Goal: Task Accomplishment & Management: Complete application form

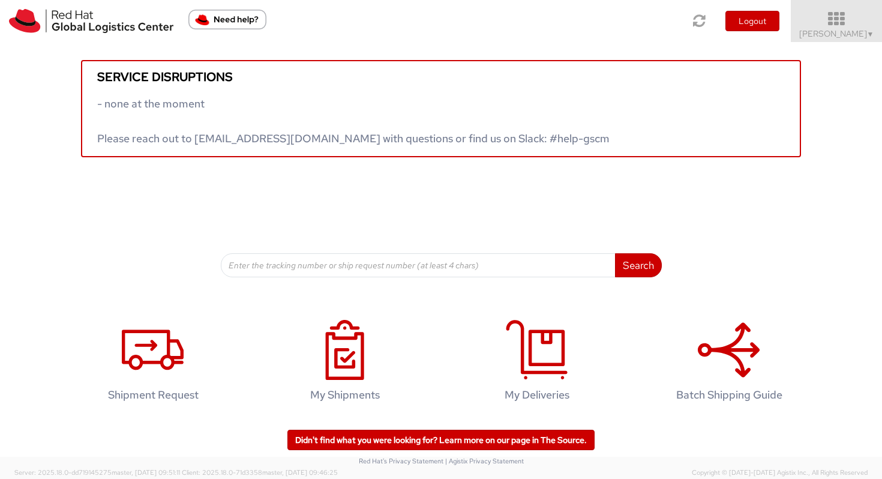
click at [736, 31] on span "Vitoria Alencar ▼" at bounding box center [836, 33] width 75 height 11
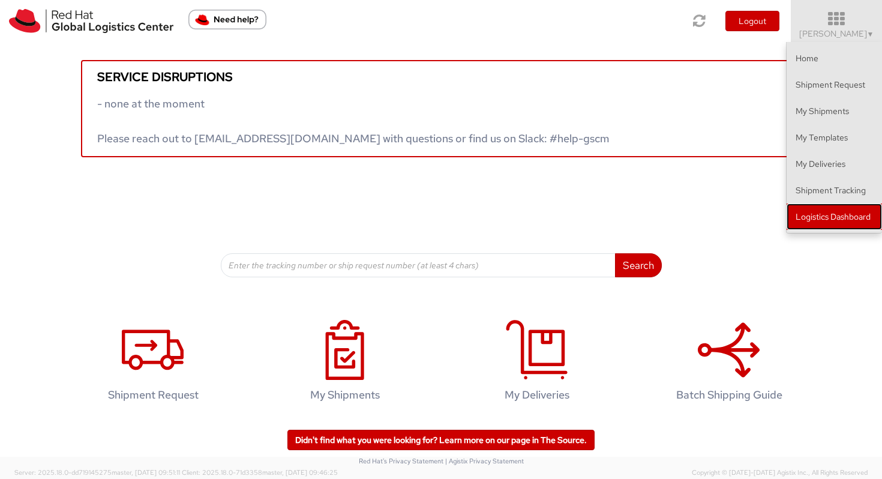
click at [736, 211] on link "Logistics Dashboard" at bounding box center [834, 216] width 95 height 26
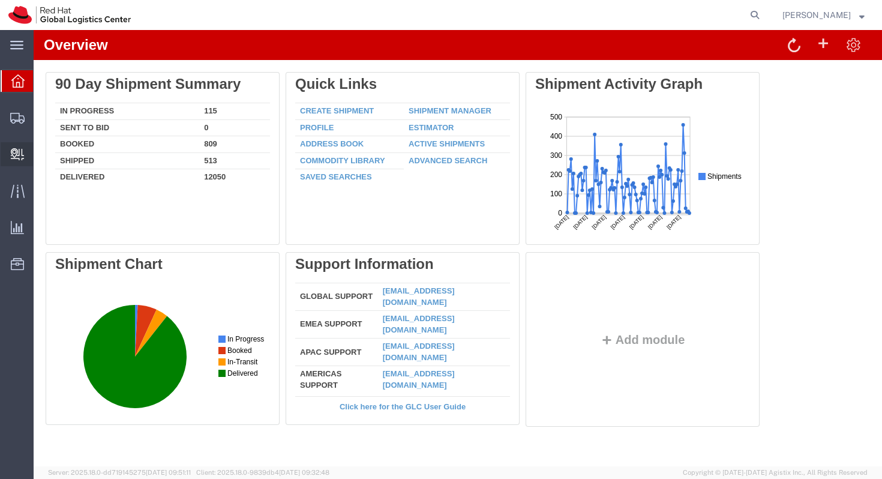
click at [0, 0] on span "Create Delivery" at bounding box center [0, 0] width 0 height 0
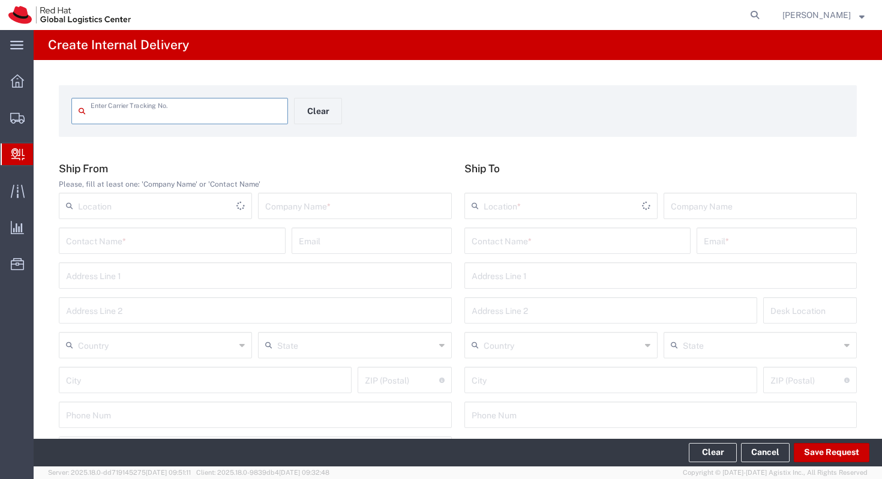
click at [146, 203] on input "text" at bounding box center [157, 204] width 158 height 21
click at [140, 227] on span "RH - [GEOGRAPHIC_DATA]" at bounding box center [155, 232] width 191 height 19
type input "RH - Sao Paulo"
type input "Red Hat Brasil Limitada"
type input "Av. Brg. Faria Lima, 3732"
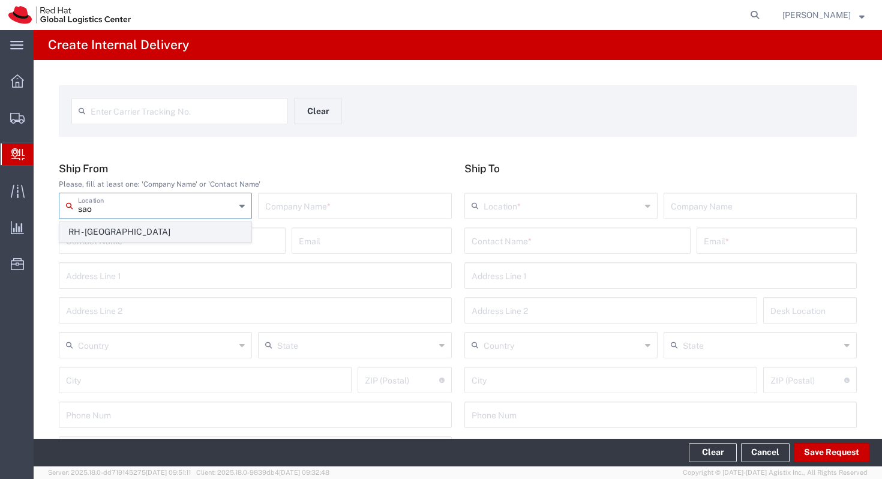
type input "Floor 24 and 25, Itaim Bibi"
type input "Brazil"
type input "SAO PAULO"
type input "04538-132"
type input "000"
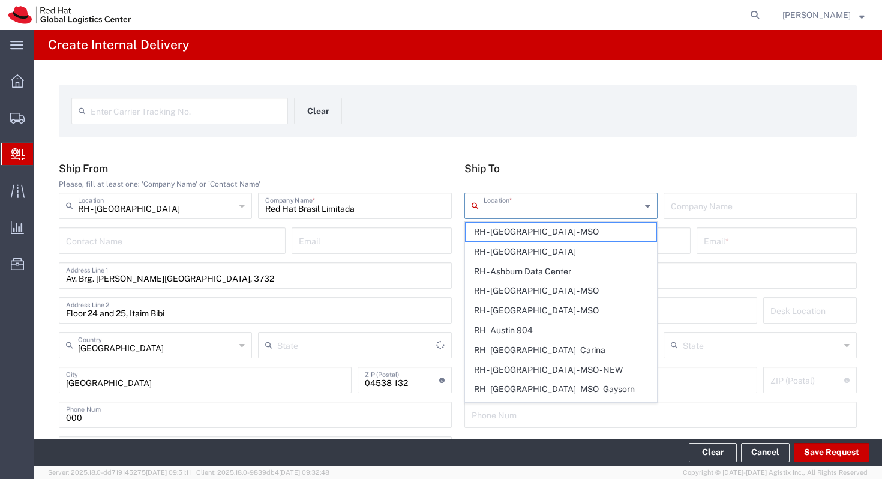
click at [538, 194] on input "text" at bounding box center [562, 204] width 157 height 21
type input "São Paulo"
click at [594, 137] on div "Enter Carrier Tracking No. Clear Ship From Please, fill at least one: 'Company …" at bounding box center [458, 439] width 849 height 759
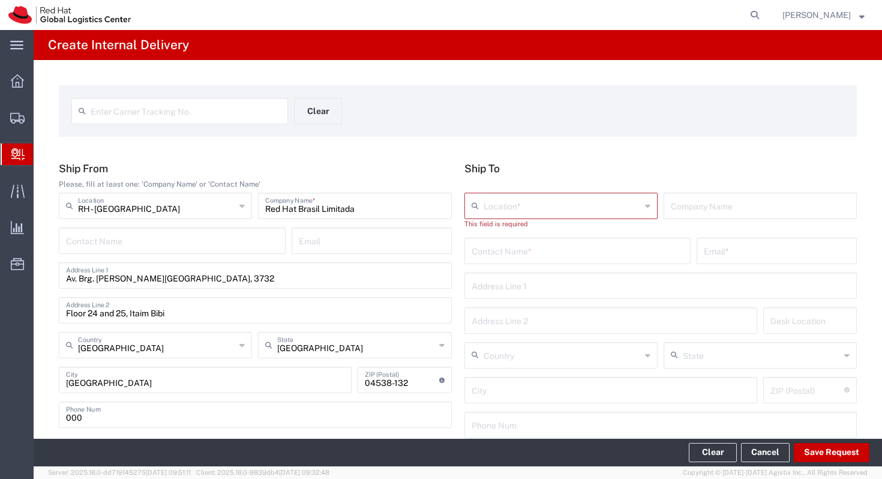
click at [529, 260] on div "Contact Name *" at bounding box center [578, 251] width 227 height 26
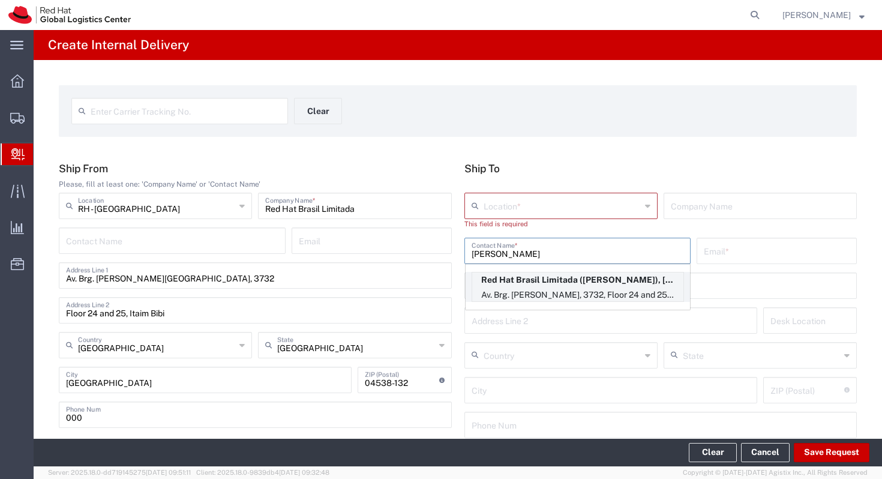
type input "allan p"
click at [559, 285] on p "Red Hat Brasil Limitada (Allan Perez), alperez@redhat.com" at bounding box center [577, 279] width 211 height 15
type input "RH - Sao Paulo"
type input "Red Hat Brasil Limitada"
type input "Allan Perez"
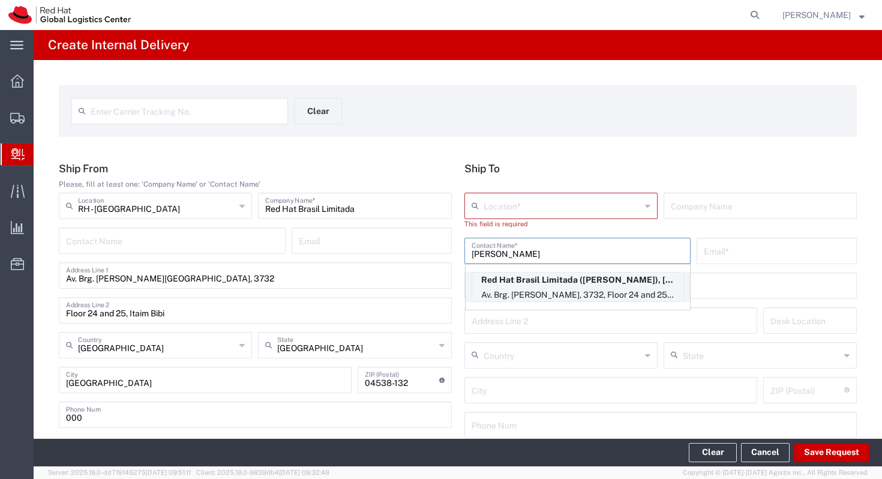
type input "alperez@redhat.com"
type input "Av. Brg. Faria Lima, 3732"
type input "Floor 24 and 25, Itaim Bibi"
type input "FLEX"
type input "Brazil"
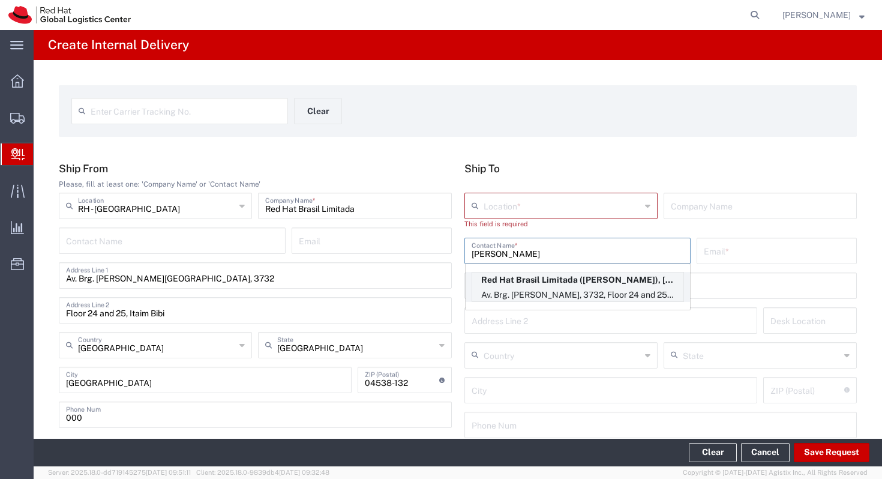
type input "SAO PAULO"
type input "04538-132"
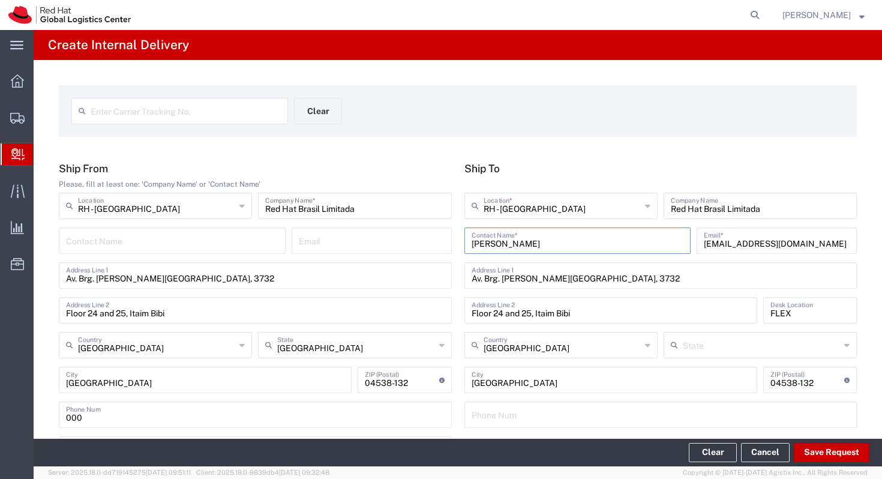
type input "São Paulo"
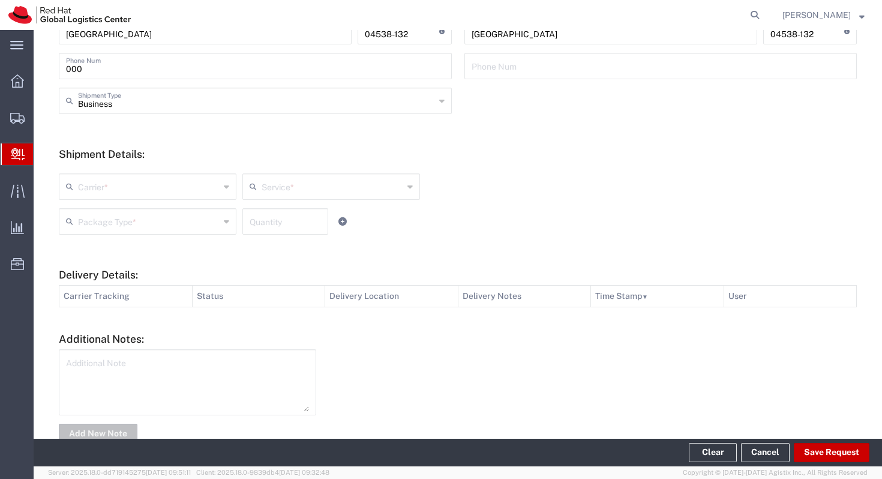
scroll to position [380, 0]
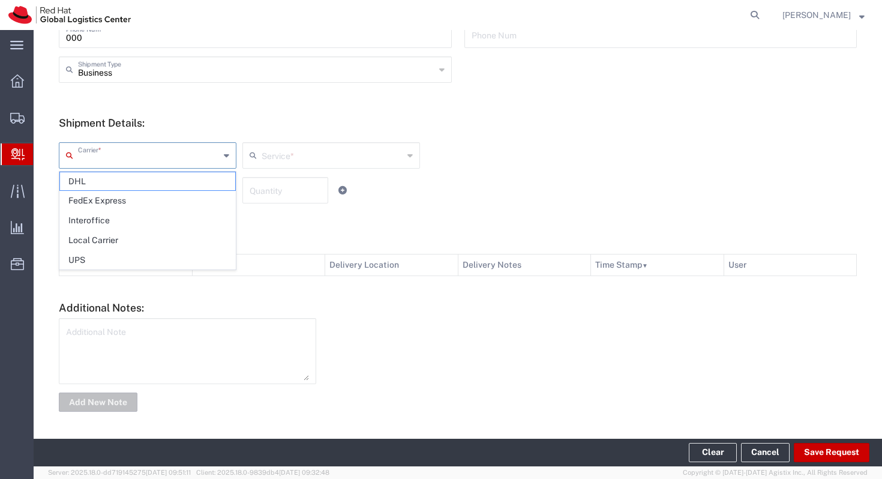
click at [212, 160] on input "text" at bounding box center [149, 154] width 142 height 21
click at [167, 215] on span "Interoffice" at bounding box center [147, 220] width 175 height 19
type input "Interoffice"
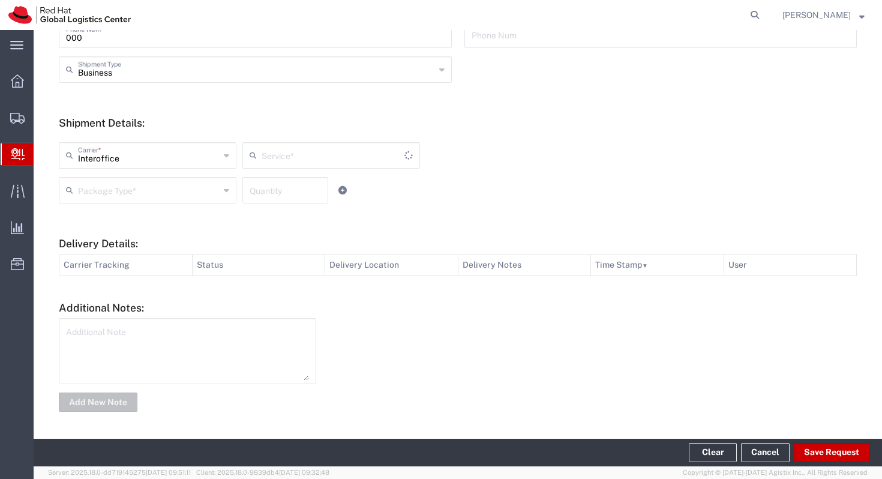
type input "IO_Ground"
click at [199, 185] on input "text" at bounding box center [149, 189] width 142 height 21
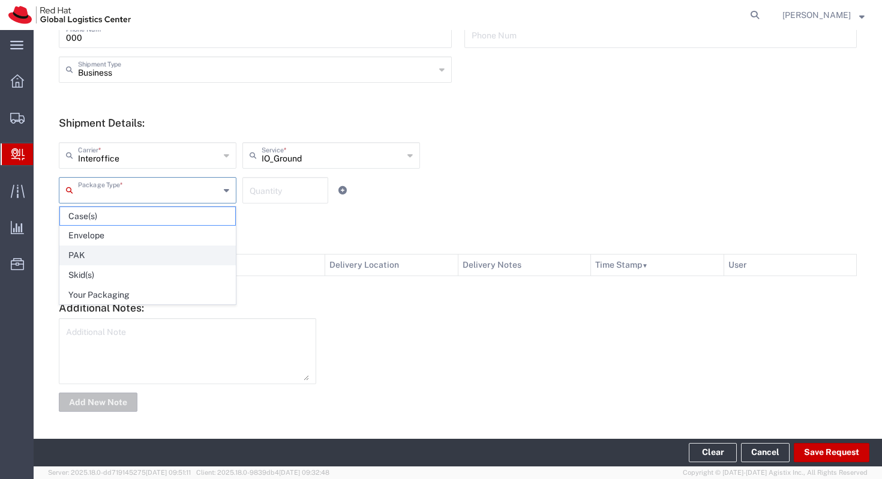
click at [172, 263] on span "PAK" at bounding box center [147, 255] width 175 height 19
type input "PAK"
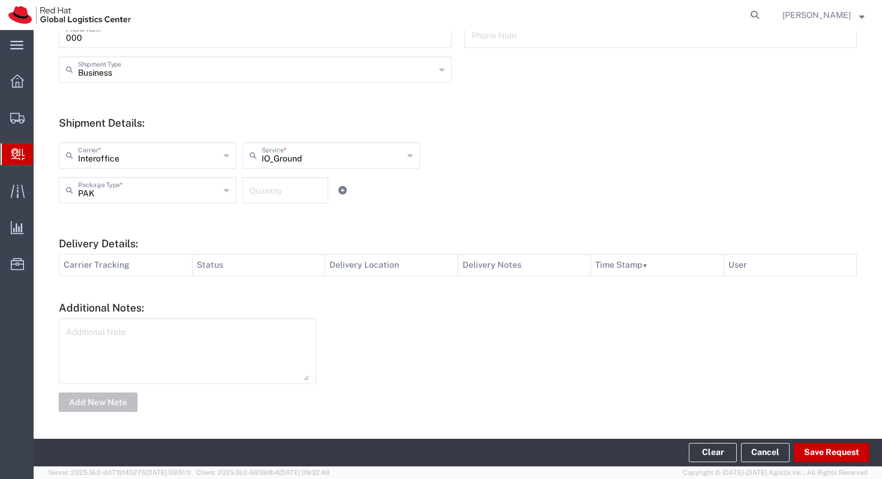
click at [177, 343] on textarea at bounding box center [187, 351] width 243 height 59
paste textarea "FASTER Program"
type textarea "FASTER Program"
click at [107, 403] on button "Add New Note" at bounding box center [98, 401] width 79 height 19
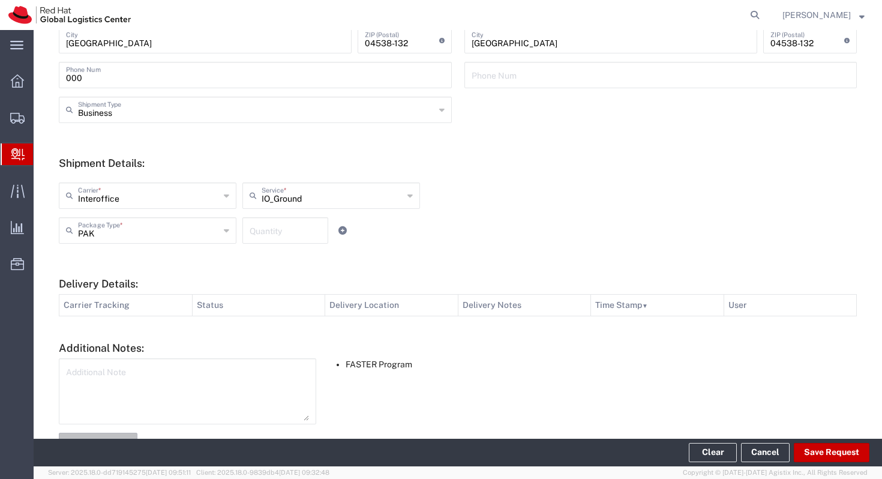
scroll to position [334, 0]
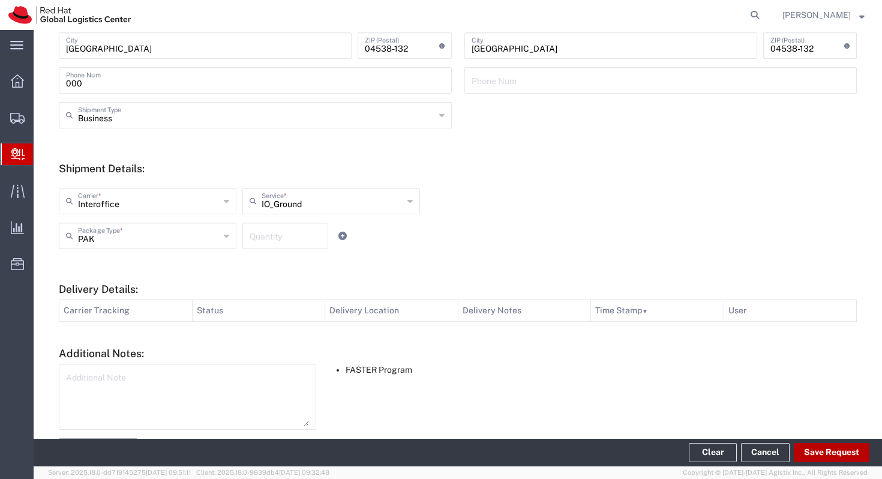
click at [817, 455] on button "Save Request" at bounding box center [832, 452] width 76 height 19
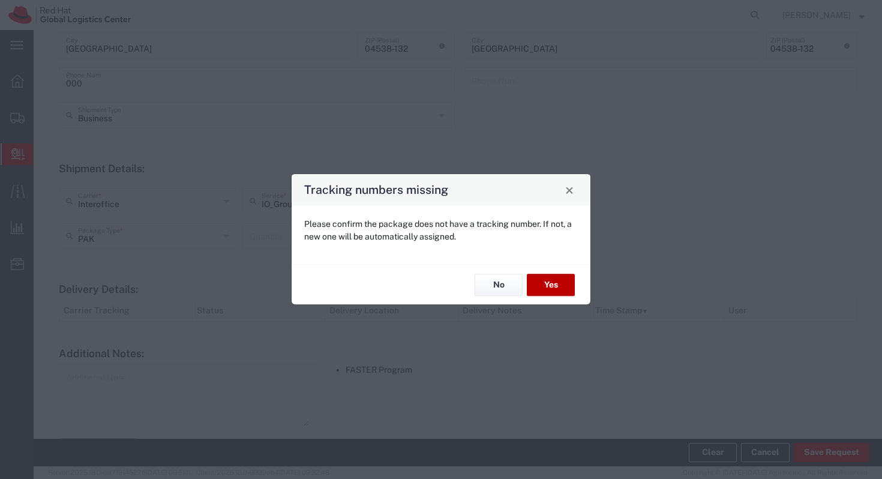
click at [552, 285] on button "Yes" at bounding box center [551, 285] width 48 height 22
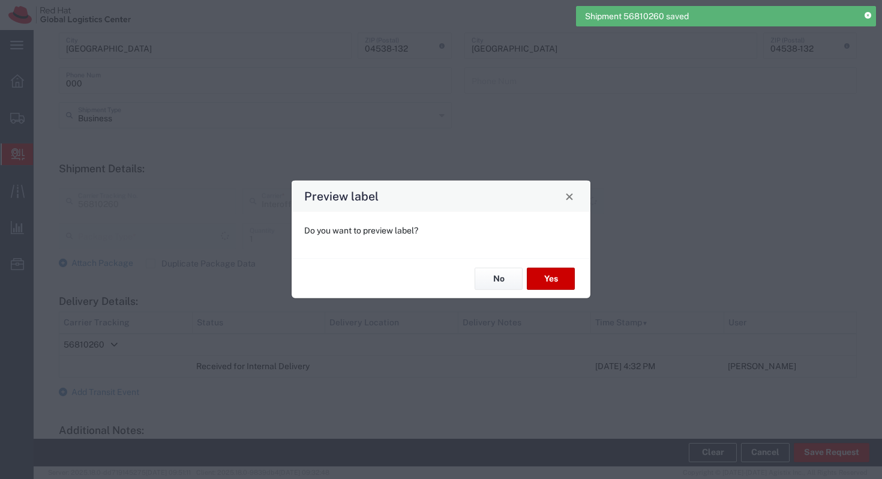
type input "PAK"
type input "IO_Ground"
click at [549, 281] on button "Yes" at bounding box center [551, 279] width 48 height 22
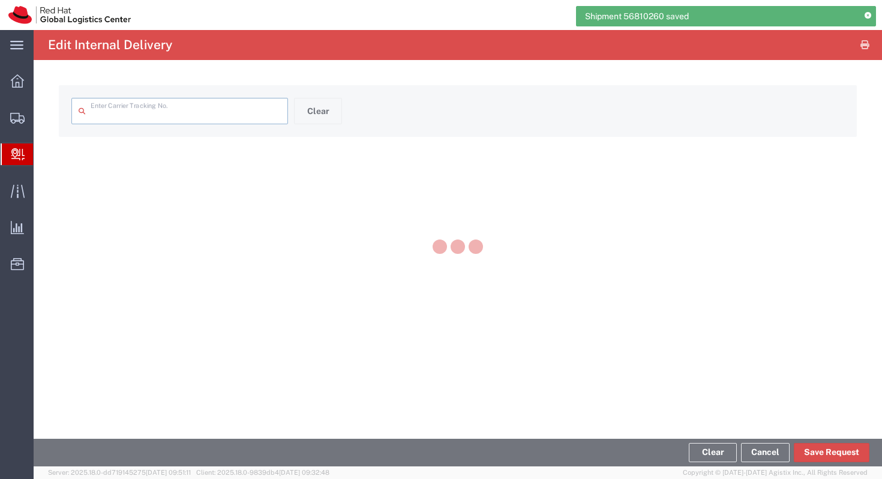
type input "56810260"
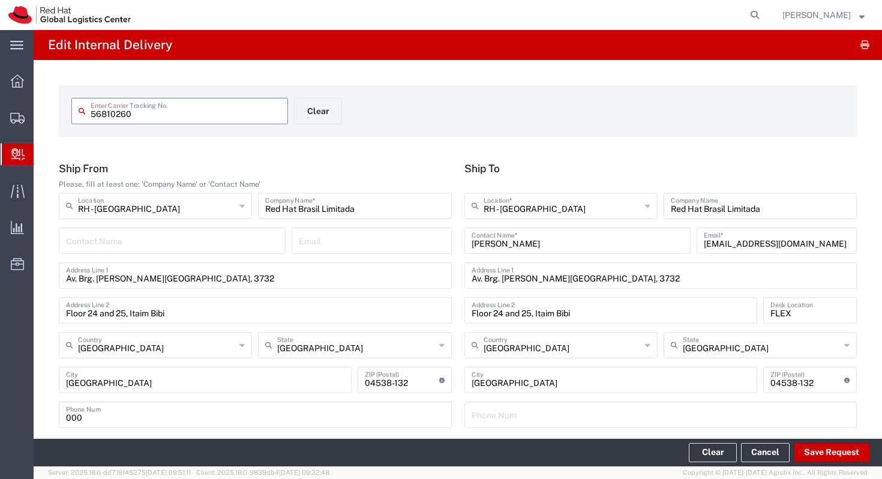
click at [11, 155] on div at bounding box center [18, 154] width 34 height 22
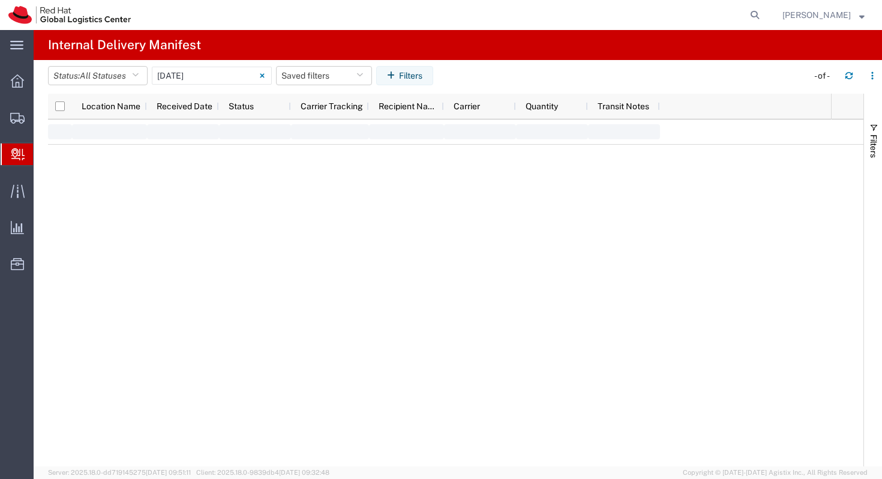
click at [0, 0] on span "Create Delivery" at bounding box center [0, 0] width 0 height 0
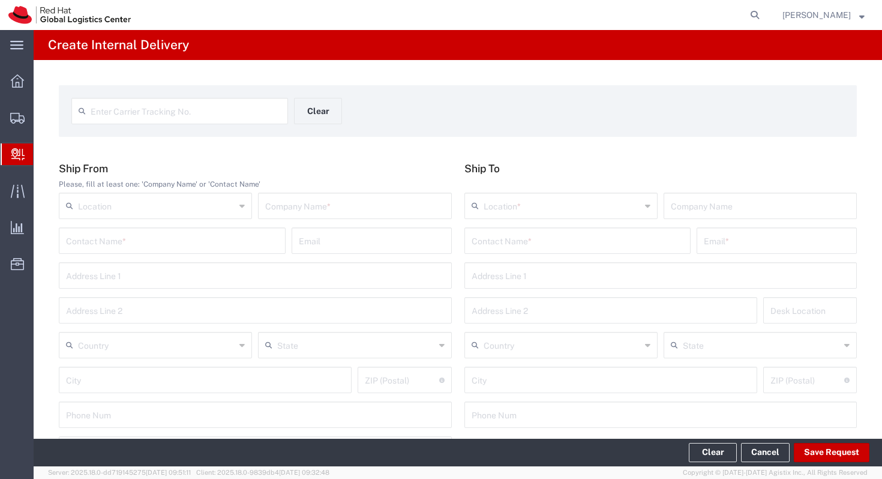
click at [177, 217] on div "Location" at bounding box center [155, 206] width 193 height 26
click at [182, 229] on span "RH - Sao Paulo" at bounding box center [155, 232] width 191 height 19
type input "RH - Sao Paulo"
type input "Red Hat Brasil Limitada"
type input "Av. Brg. Faria Lima, 3732"
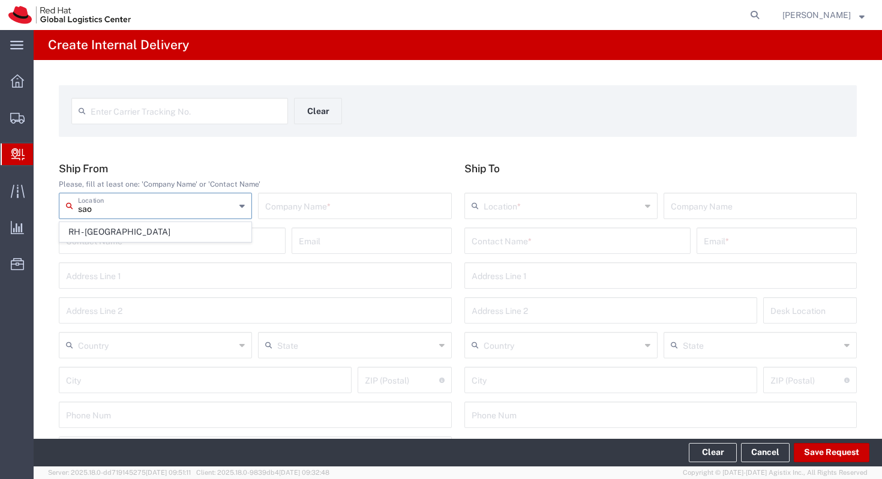
type input "Floor 24 and 25, Itaim Bibi"
type input "Brazil"
type input "SAO PAULO"
type input "04538-132"
type input "000"
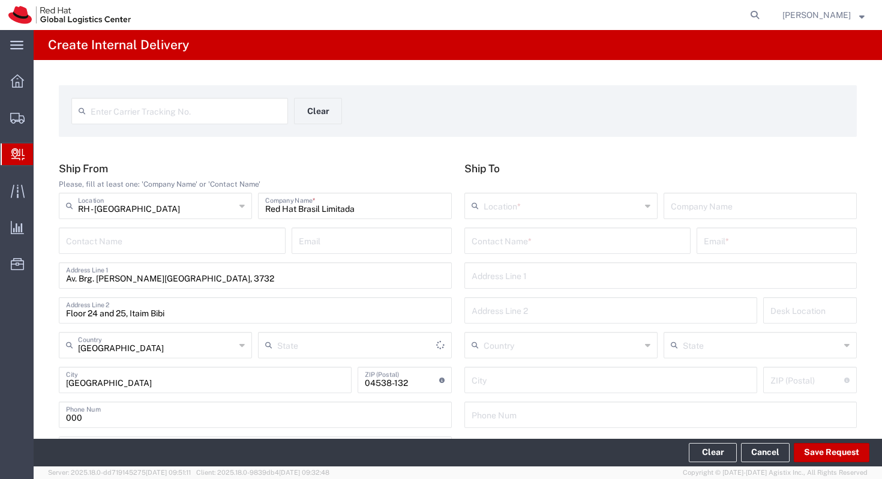
type input "São Paulo"
click at [568, 236] on input "text" at bounding box center [578, 239] width 212 height 21
click at [631, 250] on input "marcelo moreira" at bounding box center [578, 239] width 212 height 21
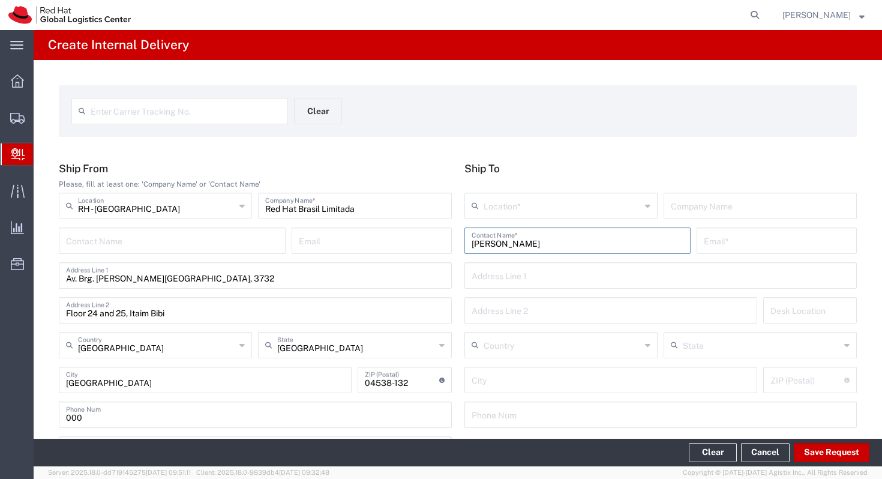
type input "Marcelo Moreira"
click at [561, 245] on input "Marcelo Moreira" at bounding box center [578, 239] width 212 height 21
click at [709, 230] on input "text" at bounding box center [777, 239] width 146 height 21
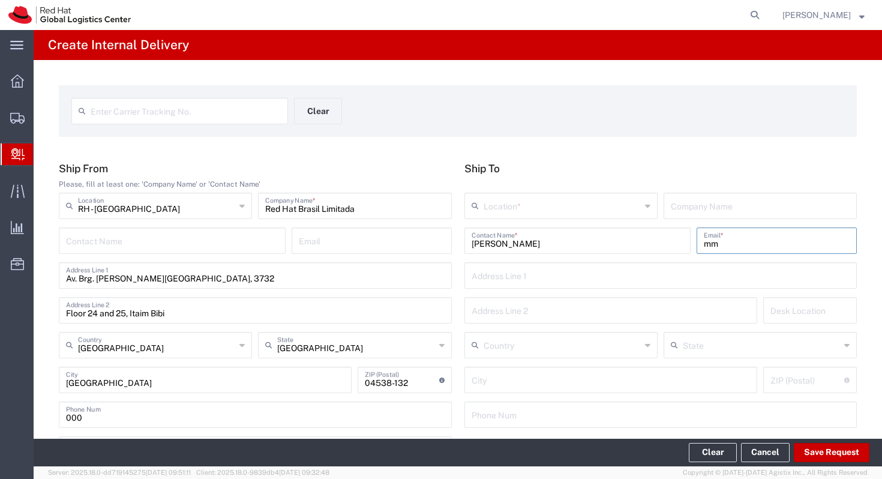
type input "m"
type input "mmoreira@redhat.com"
click at [721, 259] on div "Marcelo Moreira Contact Name * mmoreira@redhat.com Email *" at bounding box center [661, 244] width 399 height 35
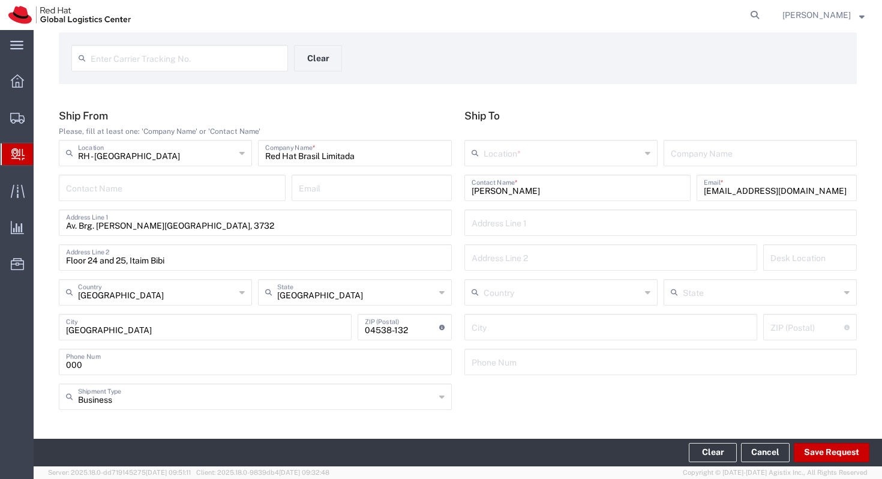
scroll to position [46, 0]
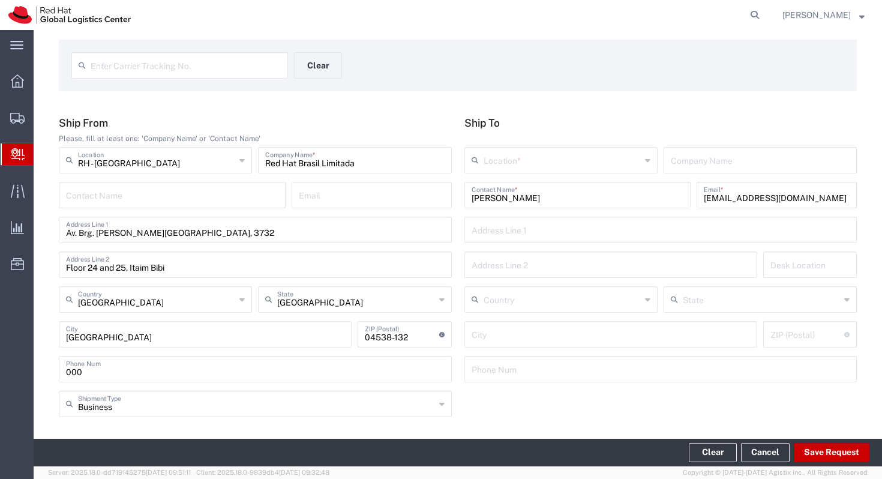
click at [648, 199] on input "Marcelo Moreira" at bounding box center [578, 194] width 212 height 21
click at [766, 205] on div "mmoreira@redhat.com Email *" at bounding box center [777, 195] width 160 height 26
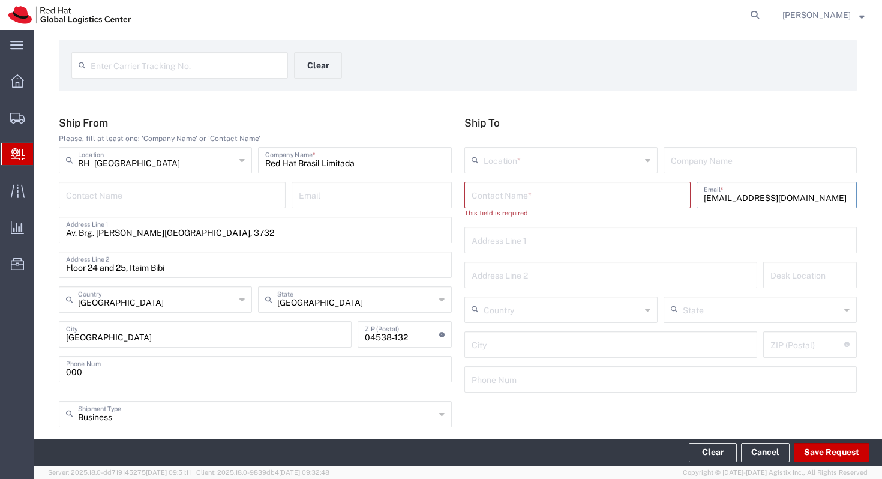
click at [766, 205] on div "mmoreira@redhat.com Email *" at bounding box center [777, 195] width 160 height 26
click at [765, 196] on input "mmoreira@redhat.com" at bounding box center [777, 194] width 146 height 21
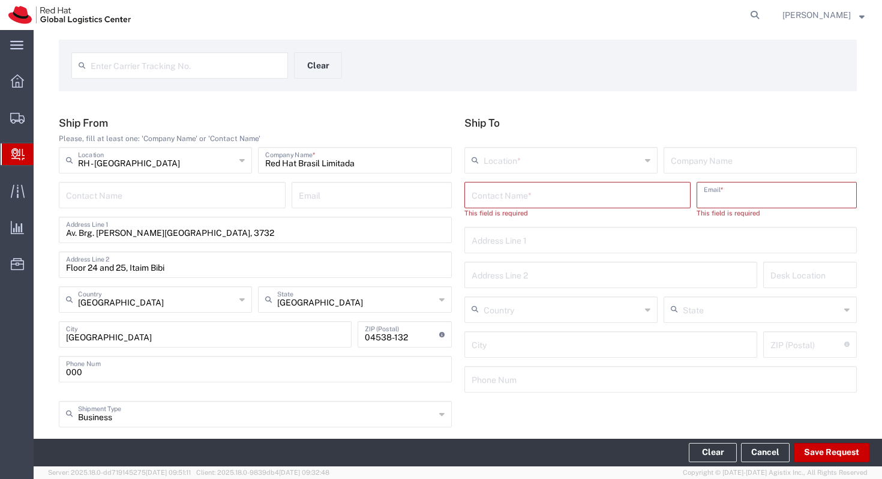
paste input "mmoreira@redhat.com"
type input "mmoreira@redhat.com"
click at [611, 181] on div "Location * RH - Amsterdam - MSO RH - Amsterdam Data Center RH - Ashburn Data Ce…" at bounding box center [661, 164] width 399 height 35
click at [611, 188] on input "text" at bounding box center [578, 194] width 212 height 21
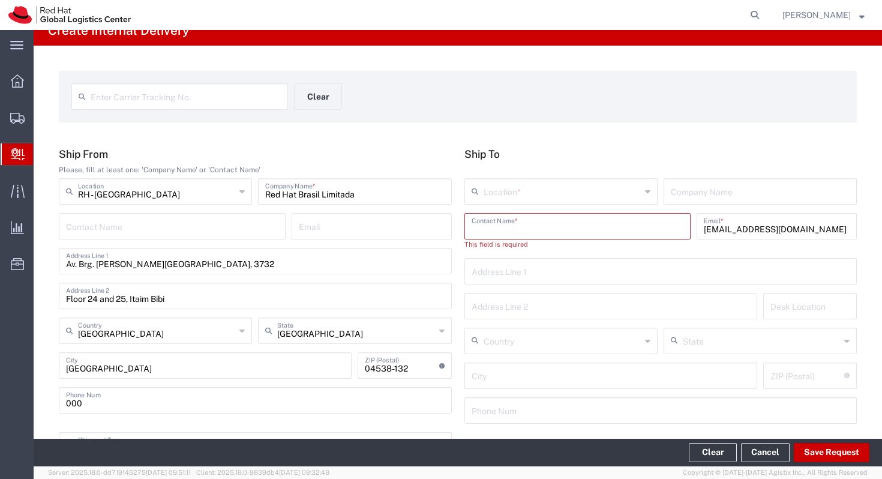
scroll to position [0, 0]
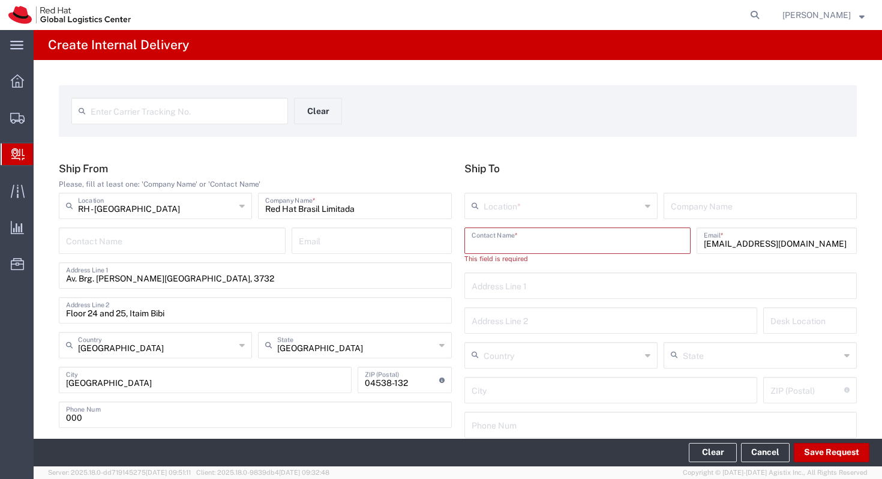
click at [608, 243] on input "text" at bounding box center [578, 239] width 212 height 21
type input "Marcelo Moreira"
click at [579, 215] on div "Location *" at bounding box center [561, 206] width 193 height 26
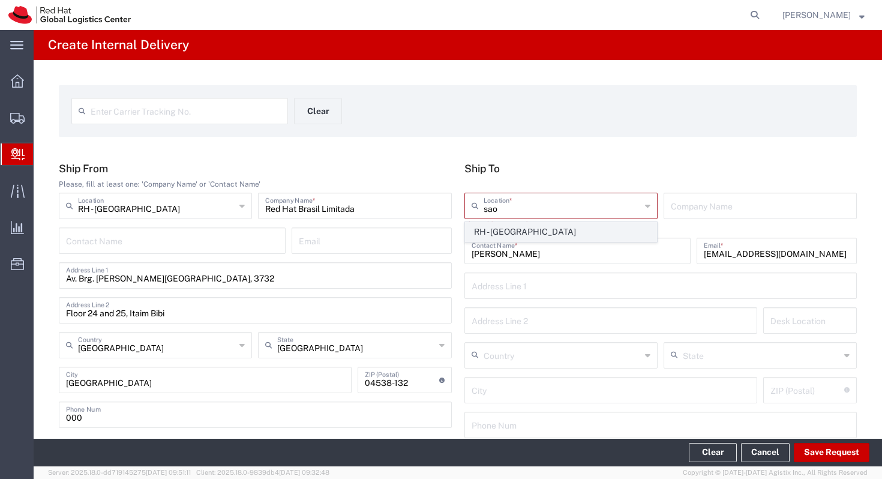
click at [561, 227] on span "RH - Sao Paulo" at bounding box center [561, 232] width 191 height 19
type input "RH - Sao Paulo"
type input "Red Hat Brasil Limitada"
type input "Av. Brg. Faria Lima, 3732"
type input "Floor 24 and 25, Itaim Bibi"
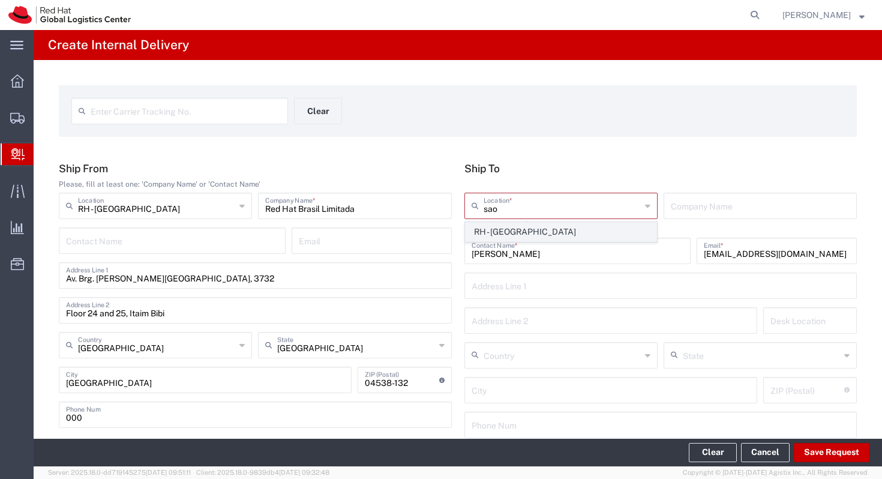
type input "Brazil"
type input "SAO PAULO"
type input "04538-132"
type input "000"
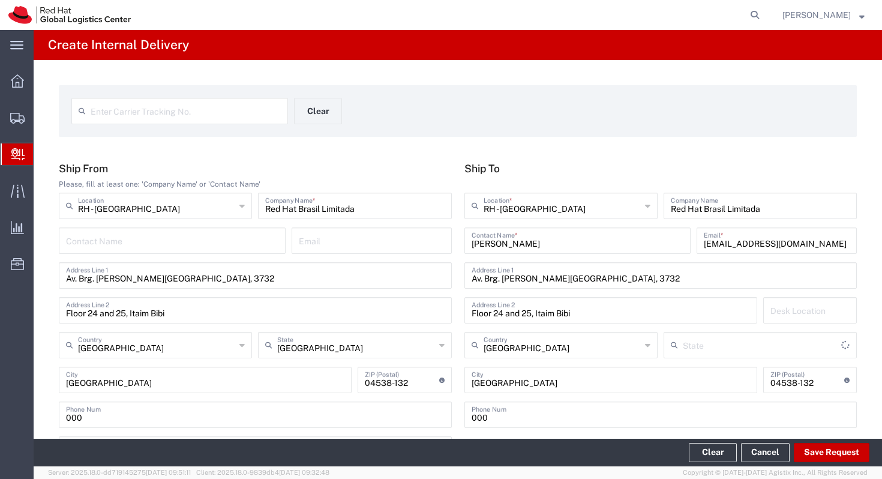
type input "São Paulo"
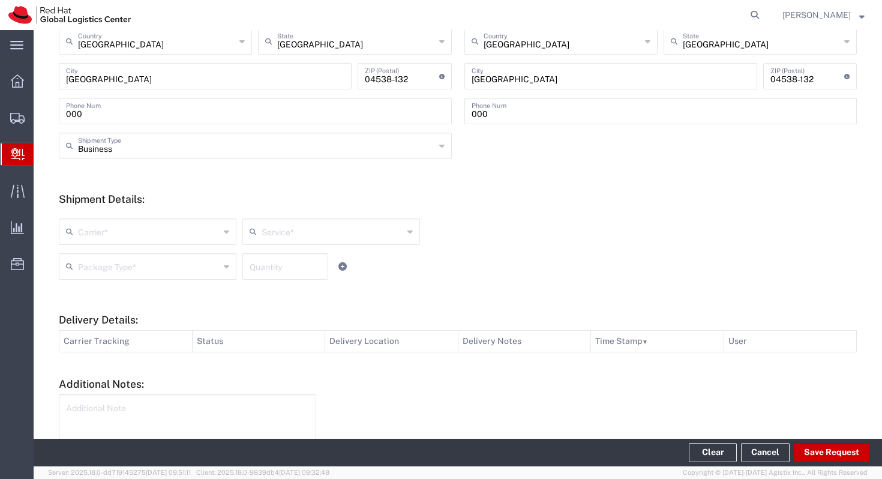
scroll to position [361, 0]
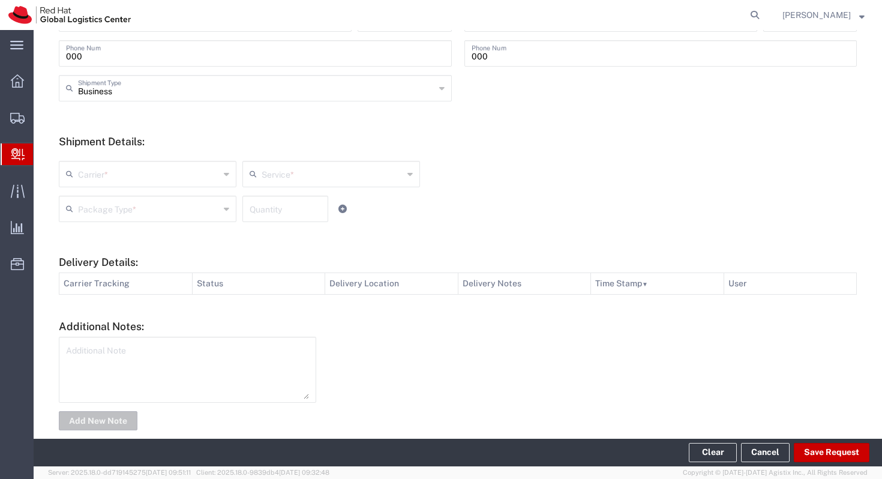
click at [199, 190] on div "Carrier * DHL FedEx Express Interoffice Local Carrier UPS Service * No Results …" at bounding box center [332, 178] width 552 height 35
click at [202, 175] on input "text" at bounding box center [149, 173] width 142 height 21
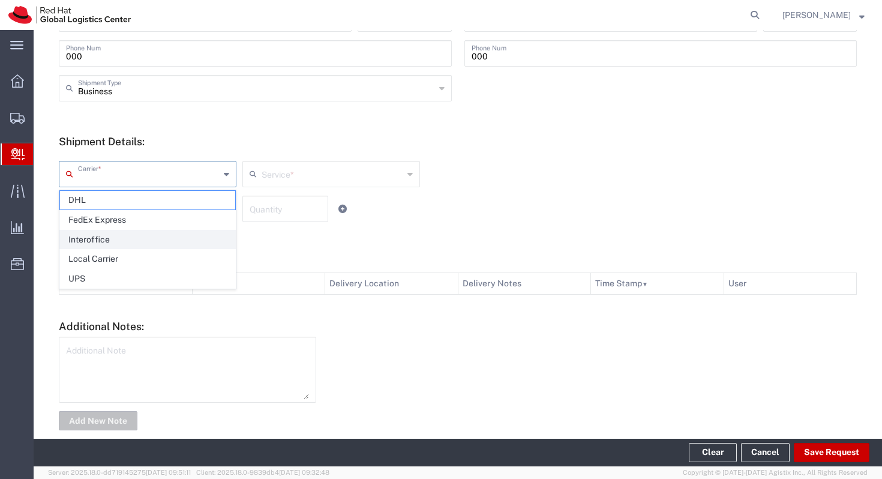
click at [176, 236] on span "Interoffice" at bounding box center [147, 239] width 175 height 19
type input "Interoffice"
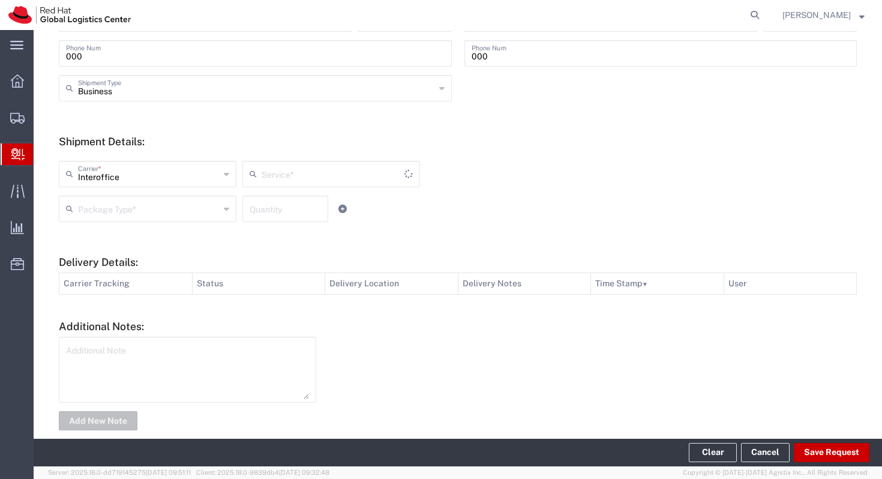
type input "IO_Ground"
click at [175, 210] on input "text" at bounding box center [149, 207] width 142 height 21
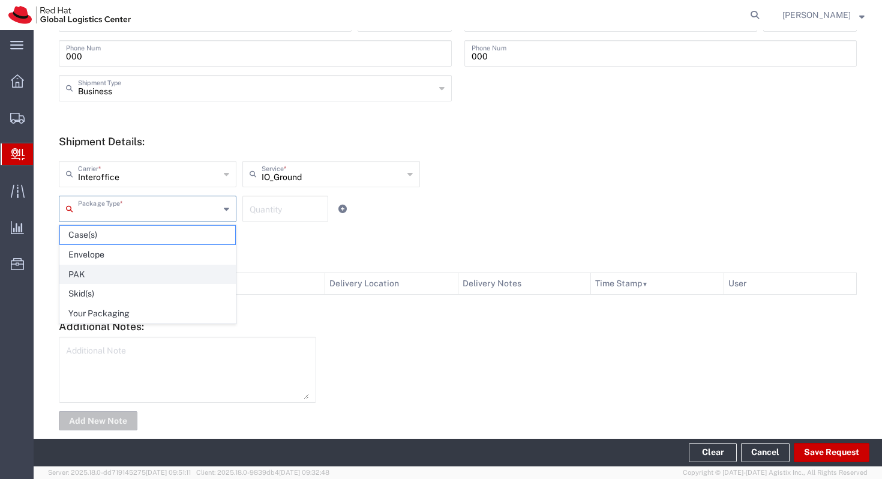
click at [154, 270] on span "PAK" at bounding box center [147, 274] width 175 height 19
type input "PAK"
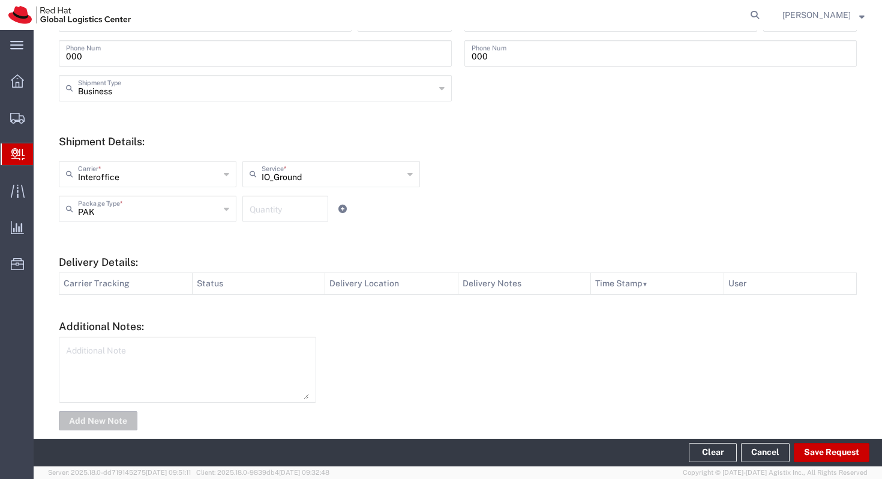
click at [145, 365] on textarea at bounding box center [187, 369] width 243 height 59
type textarea "FASTER Program."
click at [90, 415] on button "Add New Note" at bounding box center [98, 420] width 79 height 19
click at [406, 350] on div "FASTER Program." at bounding box center [593, 384] width 541 height 94
click at [804, 453] on button "Save Request" at bounding box center [832, 452] width 76 height 19
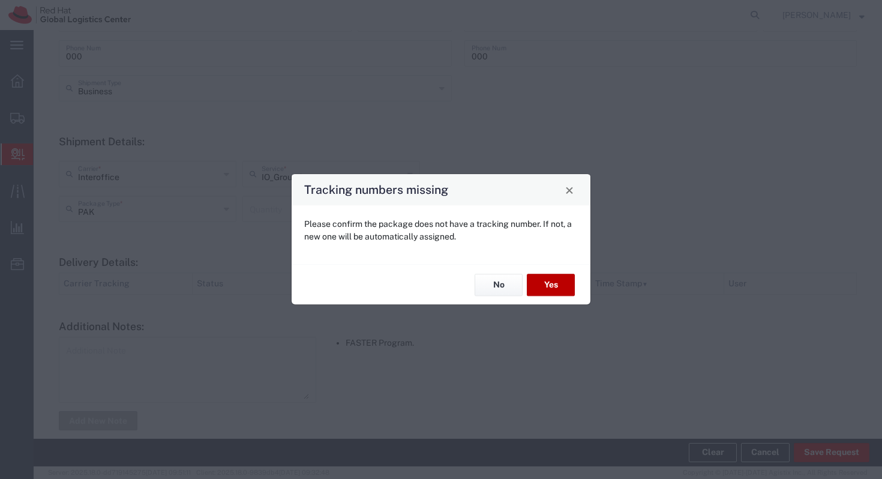
click at [543, 280] on button "Yes" at bounding box center [551, 285] width 48 height 22
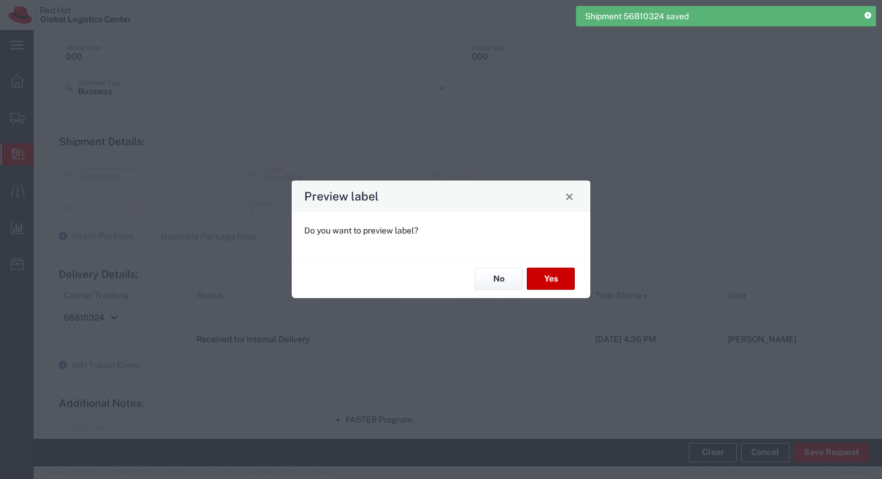
type input "PAK"
type input "IO_Ground"
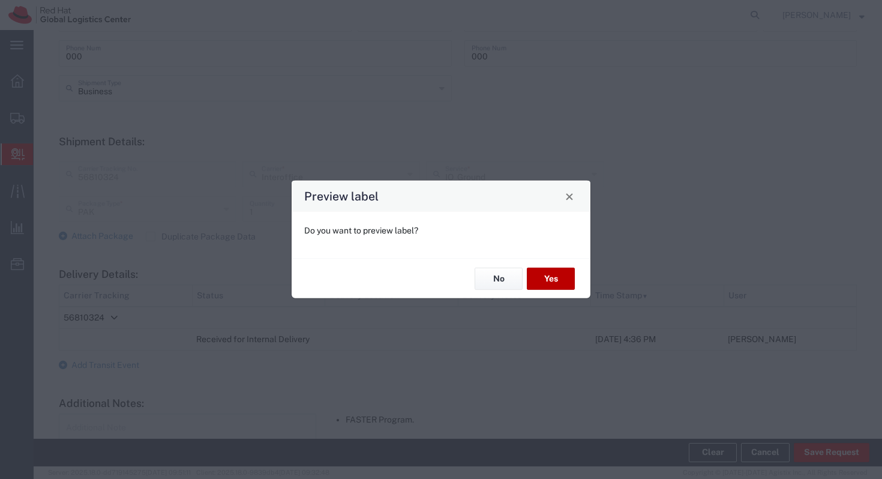
click at [552, 272] on button "Yes" at bounding box center [551, 279] width 48 height 22
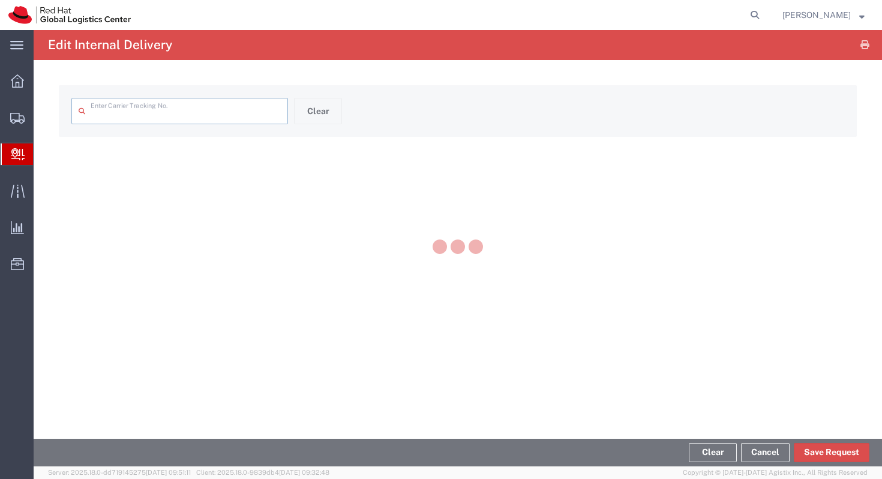
type input "56810324"
